Goal: Task Accomplishment & Management: Use online tool/utility

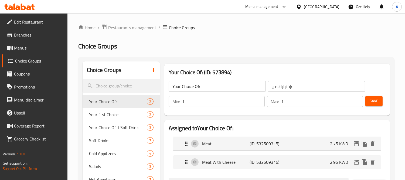
click at [332, 11] on div "Kuwait" at bounding box center [318, 6] width 52 height 13
click at [333, 4] on div "Kuwait" at bounding box center [322, 7] width 36 height 6
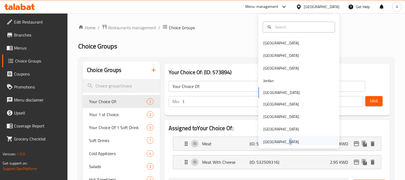
click at [280, 139] on div "[GEOGRAPHIC_DATA]" at bounding box center [282, 142] width 36 height 6
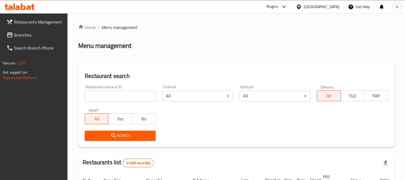
click at [14, 32] on span at bounding box center [10, 35] width 8 height 6
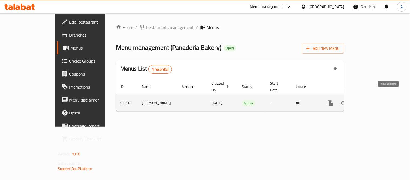
click at [372, 100] on icon "enhanced table" at bounding box center [369, 102] width 5 height 5
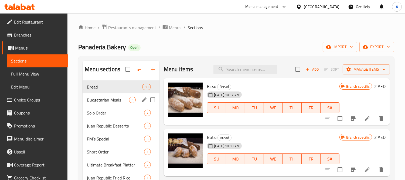
click at [104, 96] on div "Budgetarian Meals 5" at bounding box center [121, 99] width 77 height 13
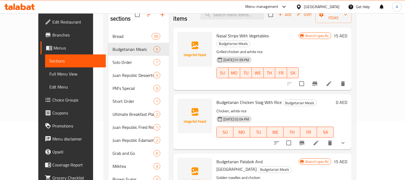
scroll to position [60, 0]
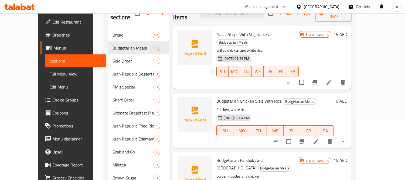
click at [324, 136] on li at bounding box center [316, 141] width 15 height 10
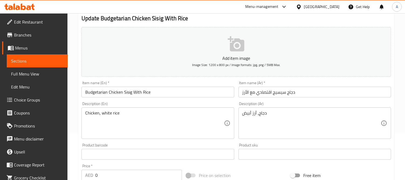
type input "بيضة مقلية"
type input "0"
type input "1"
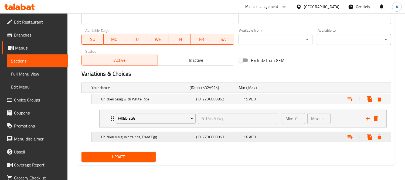
click at [311, 133] on div "Expand" at bounding box center [338, 137] width 95 height 12
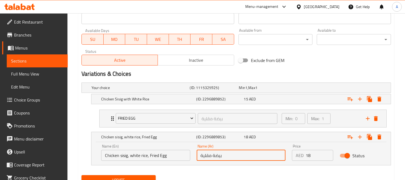
click at [242, 156] on input "بيضة مقلية" at bounding box center [241, 155] width 89 height 11
click at [22, 98] on span "Choice Groups" at bounding box center [38, 99] width 49 height 6
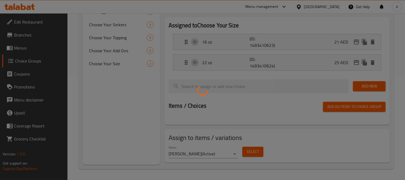
scroll to position [76, 0]
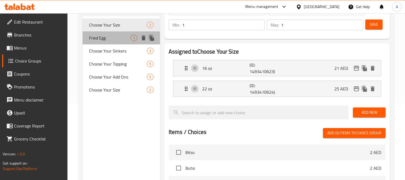
click at [102, 38] on span "Fried Egg" at bounding box center [110, 38] width 42 height 6
type input "Fried Egg"
type input "بيضة مقلية"
type input "0"
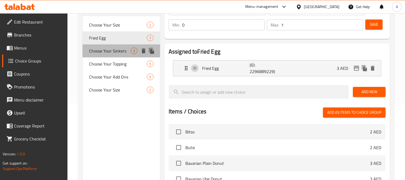
click at [103, 55] on div "Choose Your Sinkers 3" at bounding box center [121, 50] width 77 height 13
type input "Choose Your Sinkers"
type input "اختر غطاساتك"
type input "1"
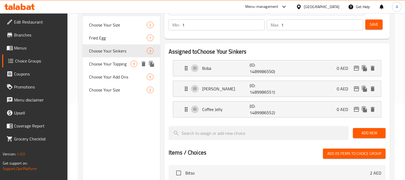
click at [103, 69] on div "Choose Your Topping 5" at bounding box center [121, 63] width 77 height 13
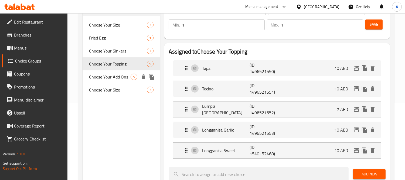
type input "Choose Your Topping"
type input "اختر إضافاتك"
type input "0"
type input "4"
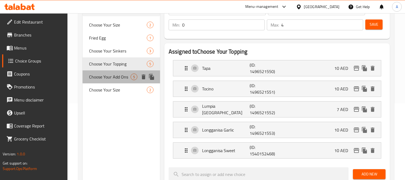
click at [107, 79] on span "Choose Your Add Ons" at bounding box center [110, 76] width 42 height 6
type input "Choose Your Add Ons"
type input "اختر الإضافات الخاصة بك"
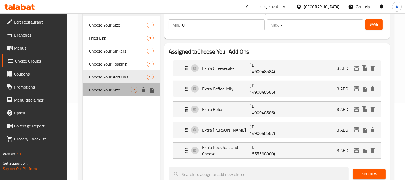
click at [110, 87] on span "Choose Your Size" at bounding box center [110, 89] width 42 height 6
type input "Choose Your Size"
type input "[PERSON_NAME]"
type input "1"
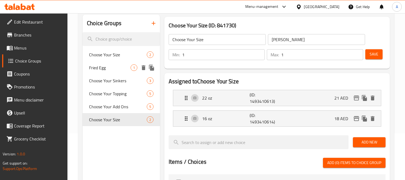
scroll to position [46, 0]
click at [113, 52] on span "Choose Your Size" at bounding box center [118, 55] width 58 height 6
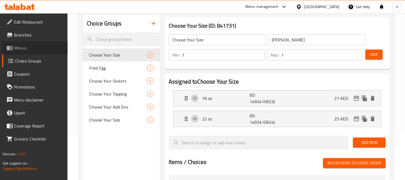
drag, startPoint x: 31, startPoint y: 43, endPoint x: 33, endPoint y: 47, distance: 4.1
click at [31, 43] on link "Menus" at bounding box center [35, 47] width 66 height 13
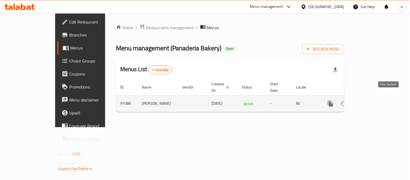
click at [376, 97] on link "enhanced table" at bounding box center [369, 103] width 13 height 13
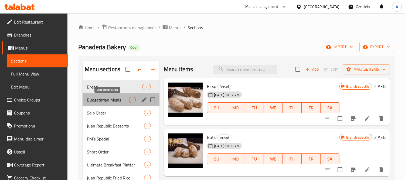
click at [105, 99] on span "Budgetarian Meals" at bounding box center [108, 99] width 42 height 6
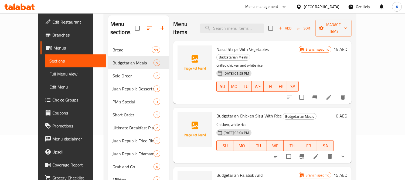
scroll to position [60, 0]
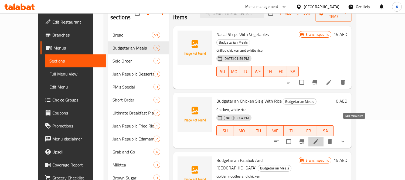
click at [319, 138] on icon at bounding box center [316, 141] width 6 height 6
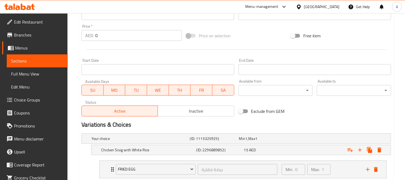
scroll to position [236, 0]
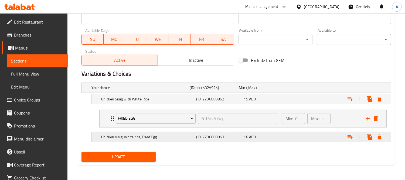
click at [267, 136] on div "18 AED" at bounding box center [266, 136] width 45 height 5
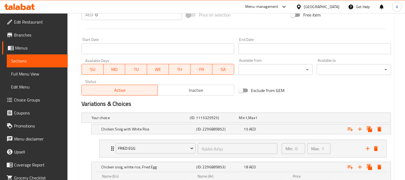
scroll to position [86, 0]
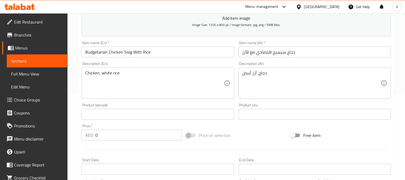
click at [298, 52] on input "دجاج سيسيج اقتصادي مع الأرز" at bounding box center [315, 51] width 153 height 11
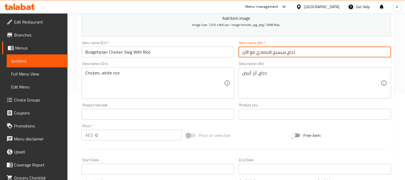
click at [298, 52] on input "دجاج سيسيج اقتصادي مع الأرز" at bounding box center [315, 51] width 153 height 11
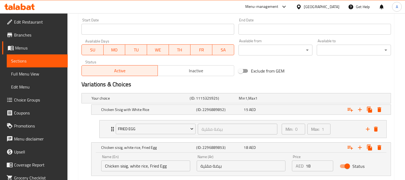
scroll to position [259, 0]
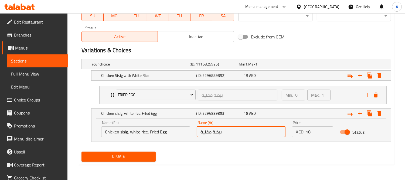
click at [201, 132] on input "بيضة مقلية" at bounding box center [241, 131] width 89 height 11
paste input "دجاج سيسيج اقتصادي مع الأرز"
click at [250, 133] on input "دجاج سيسيج اقتصادي مع الأرز بيضة مقلية" at bounding box center [241, 131] width 89 height 11
click at [227, 130] on input "دجاج سيسيج مع الأرز بيضة مقلية" at bounding box center [241, 131] width 89 height 11
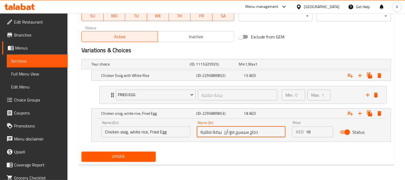
click at [222, 134] on input "دجاج سيسيج مع أرز بيضة مقلية" at bounding box center [241, 131] width 89 height 11
click at [225, 136] on input "دجاج سيسيج مع أرز وبيضة مقلية" at bounding box center [241, 131] width 89 height 11
type input "دجاج سيسيج مع أرز أبيض وبيضة مقلية"
click at [128, 155] on span "Update" at bounding box center [119, 156] width 66 height 7
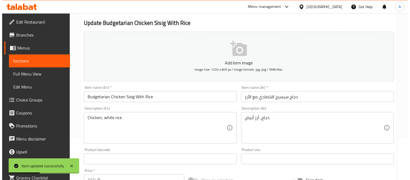
scroll to position [0, 0]
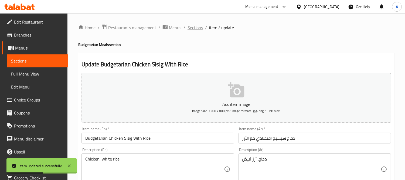
click at [193, 28] on span "Sections" at bounding box center [195, 27] width 15 height 6
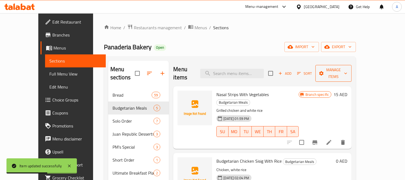
click at [348, 69] on span "Manage items" at bounding box center [334, 73] width 28 height 14
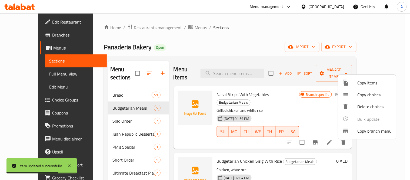
click at [378, 48] on div at bounding box center [205, 90] width 410 height 180
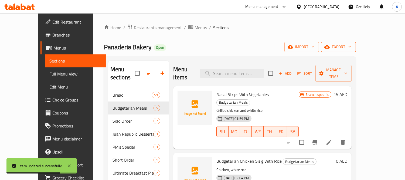
click at [352, 47] on span "export" at bounding box center [339, 46] width 26 height 7
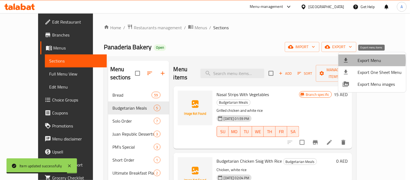
click at [358, 60] on span "Export Menu" at bounding box center [380, 60] width 44 height 6
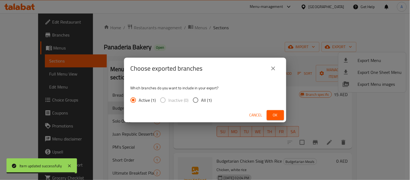
click at [198, 98] on input "All (1)" at bounding box center [195, 99] width 11 height 11
radio input "true"
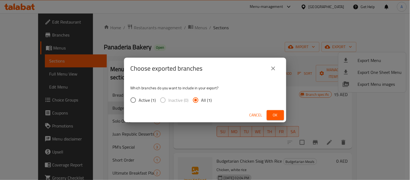
click at [276, 113] on span "Ok" at bounding box center [275, 115] width 9 height 7
